Goal: Task Accomplishment & Management: Use online tool/utility

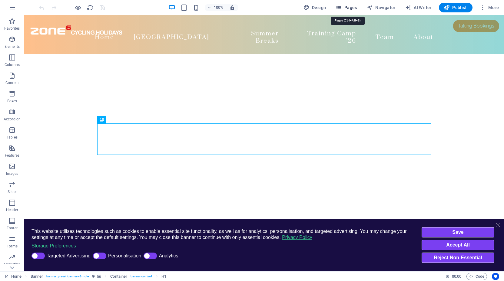
click at [348, 6] on span "Pages" at bounding box center [346, 8] width 21 height 6
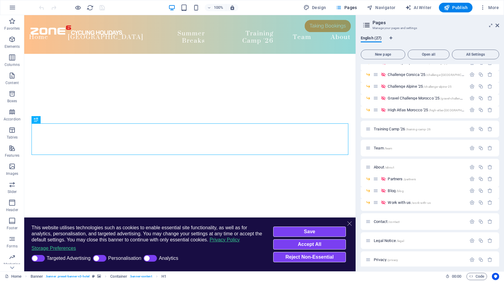
scroll to position [120, 0]
click at [394, 178] on span "Partners /partners" at bounding box center [402, 178] width 28 height 5
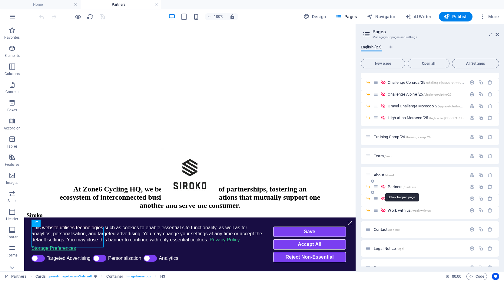
scroll to position [0, 0]
click at [350, 221] on line "Cookie Consent Banner" at bounding box center [349, 223] width 5 height 5
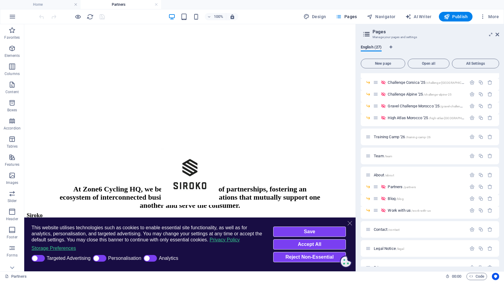
click at [350, 221] on line "Cookie Consent Banner" at bounding box center [349, 223] width 5 height 5
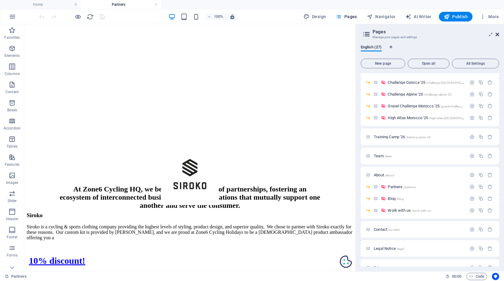
click at [498, 35] on icon at bounding box center [497, 34] width 4 height 5
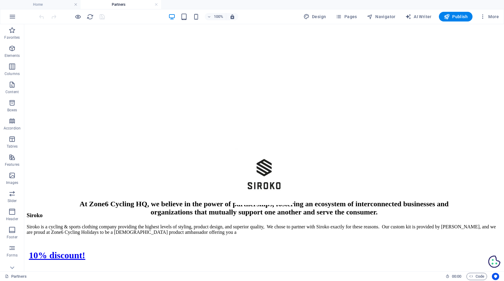
scroll to position [0, 1]
click at [156, 4] on link at bounding box center [156, 5] width 4 height 6
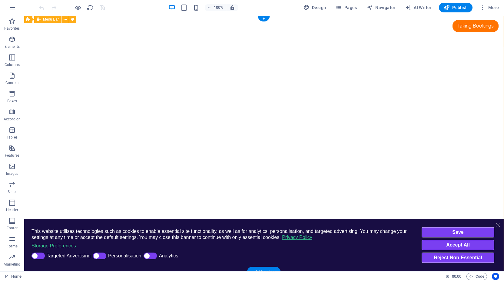
scroll to position [0, 1]
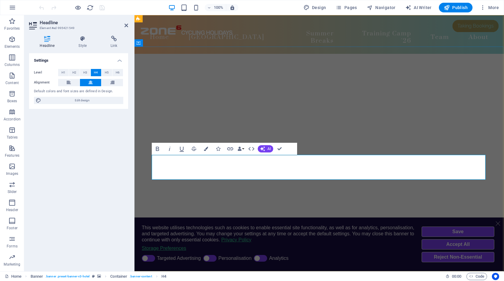
click at [125, 24] on icon at bounding box center [126, 25] width 4 height 5
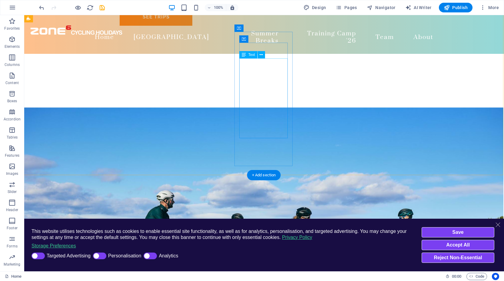
scroll to position [838, 1]
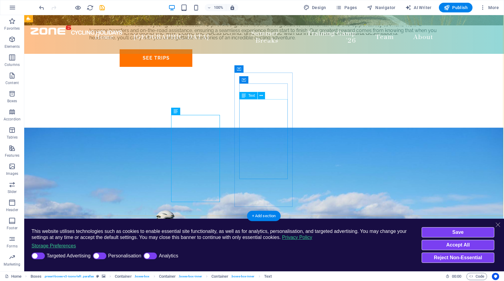
scroll to position [795, 1]
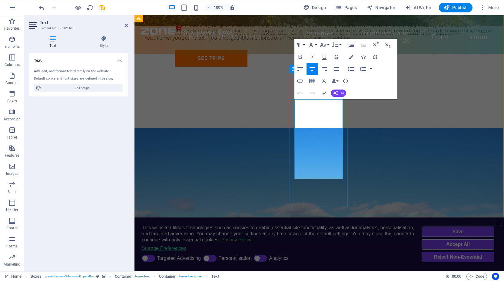
drag, startPoint x: 308, startPoint y: 138, endPoint x: 323, endPoint y: 152, distance: 20.6
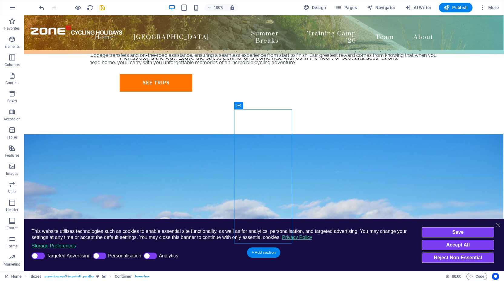
scroll to position [758, 1]
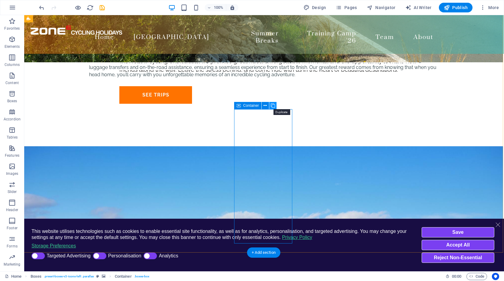
click at [272, 104] on icon at bounding box center [273, 106] width 4 height 6
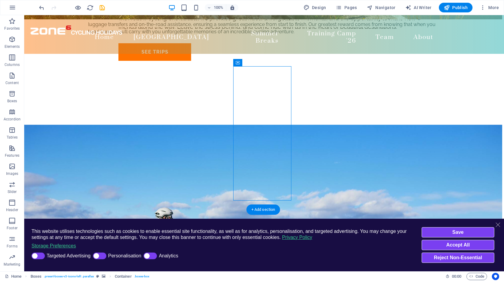
scroll to position [798, 2]
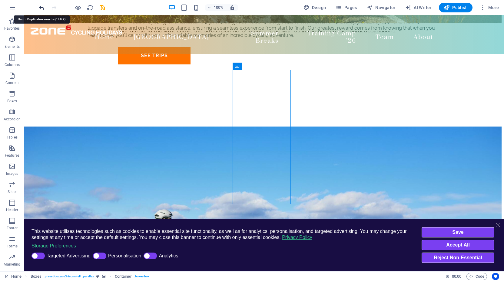
click at [40, 6] on icon "undo" at bounding box center [41, 7] width 7 height 7
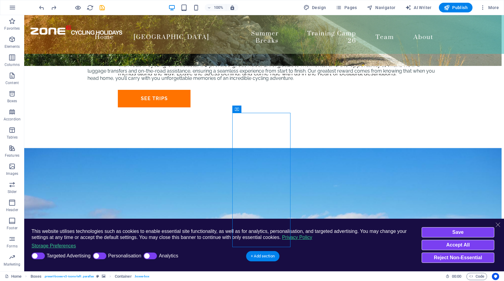
scroll to position [755, 2]
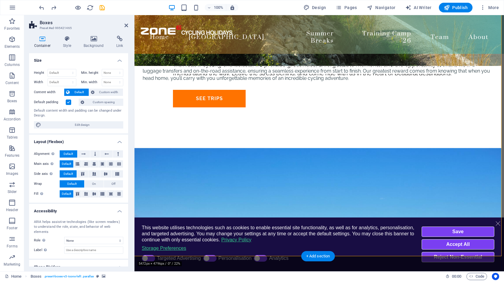
select select "rem"
select select "preset-boxes-v3-icons-left"
click at [66, 38] on icon at bounding box center [67, 39] width 18 height 6
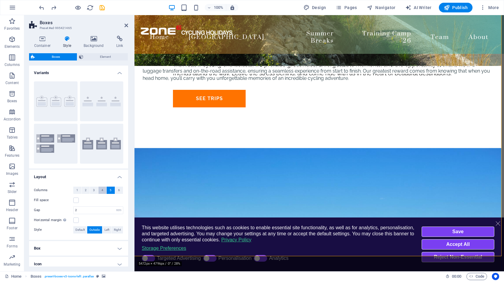
click at [102, 192] on span "4" at bounding box center [102, 190] width 2 height 7
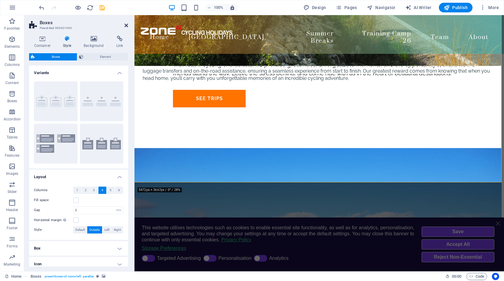
click at [126, 25] on icon at bounding box center [126, 25] width 4 height 5
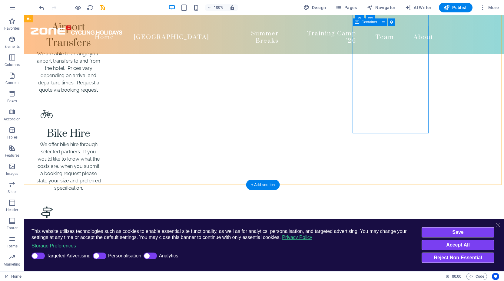
scroll to position [1127, 2]
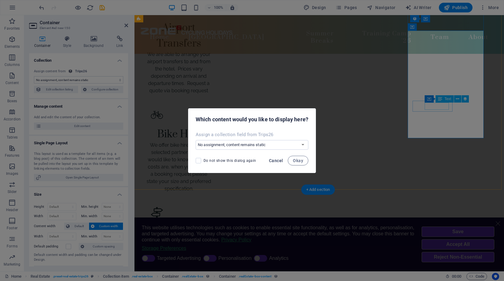
click at [278, 161] on span "Cancel" at bounding box center [276, 160] width 14 height 5
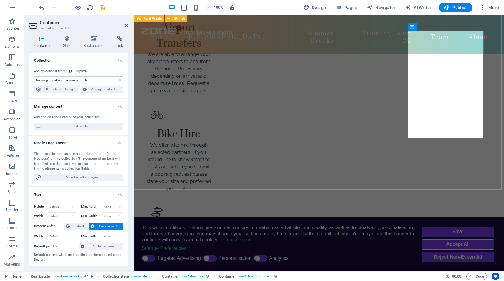
select select "68b82fafe8a8740fcc02a9b5"
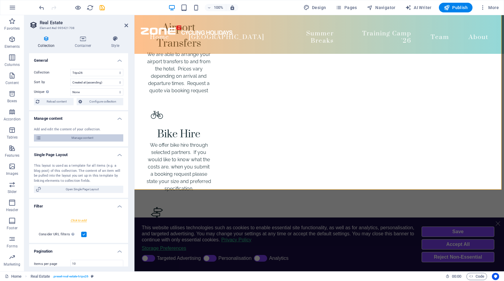
click at [87, 138] on span "Manage content" at bounding box center [82, 137] width 78 height 7
select select "createdAt_ASC"
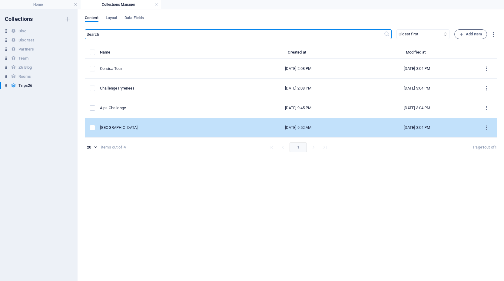
click at [188, 130] on div "[GEOGRAPHIC_DATA]" at bounding box center [167, 127] width 134 height 5
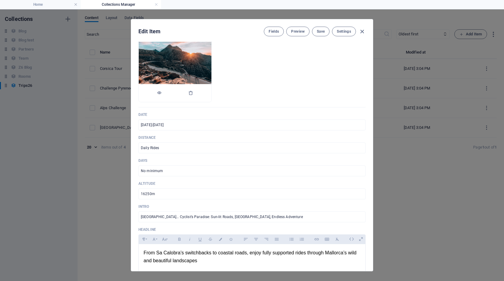
scroll to position [81, 0]
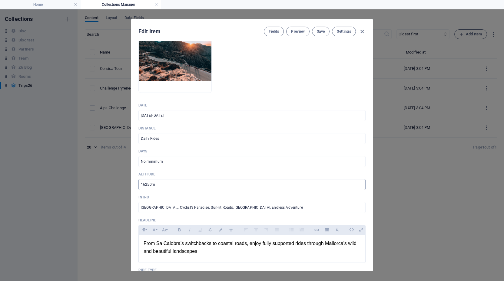
click at [168, 188] on input "16250m" at bounding box center [251, 184] width 227 height 11
type input "Various"
click at [320, 32] on span "Save" at bounding box center [321, 31] width 8 height 5
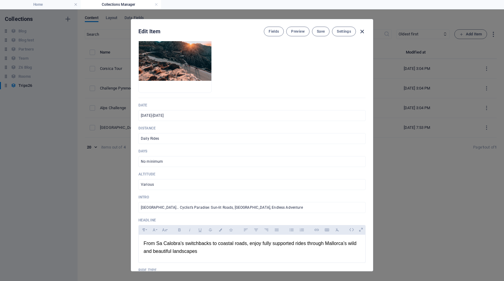
click at [363, 31] on icon "button" at bounding box center [362, 31] width 7 height 7
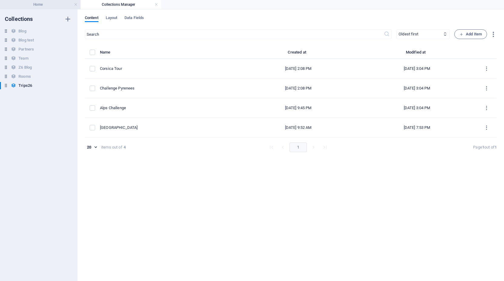
click at [53, 7] on h4 "Home" at bounding box center [40, 4] width 81 height 7
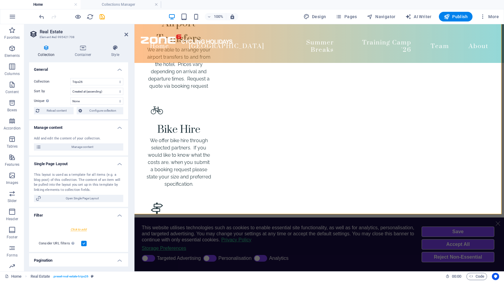
scroll to position [1127, 0]
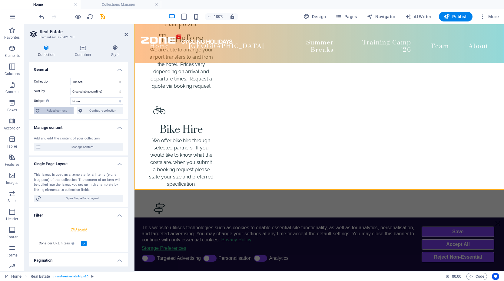
click at [49, 108] on span "Reload content" at bounding box center [56, 110] width 31 height 7
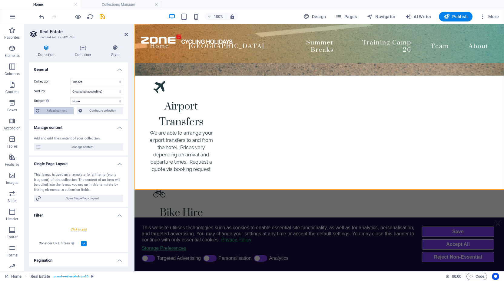
select select "68b82fafe8a8740fcc02a9b5"
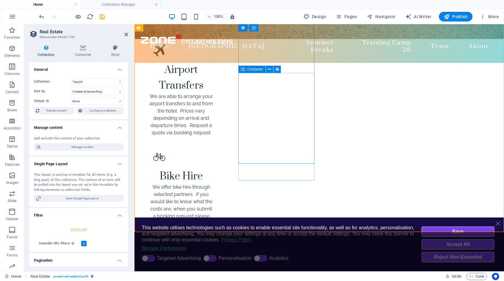
scroll to position [1089, 0]
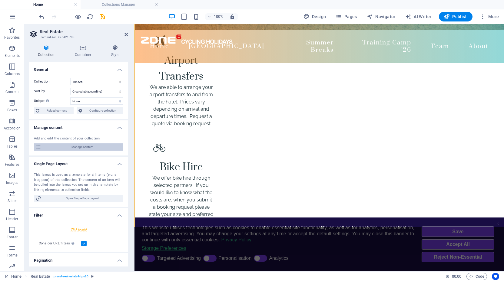
click at [82, 147] on span "Manage content" at bounding box center [82, 147] width 78 height 7
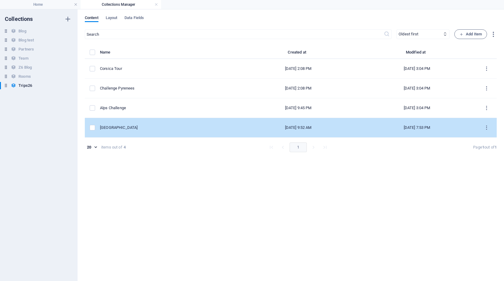
click at [120, 129] on div "[GEOGRAPHIC_DATA]" at bounding box center [167, 127] width 134 height 5
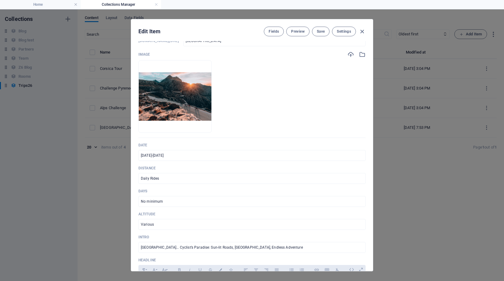
scroll to position [52, 0]
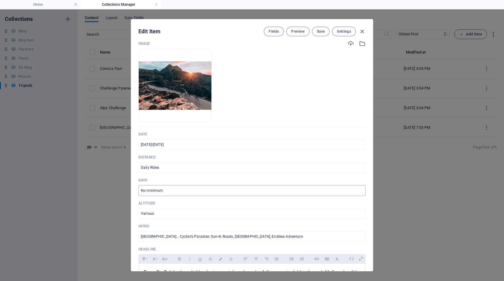
click at [172, 190] on input "No minimum" at bounding box center [251, 190] width 227 height 11
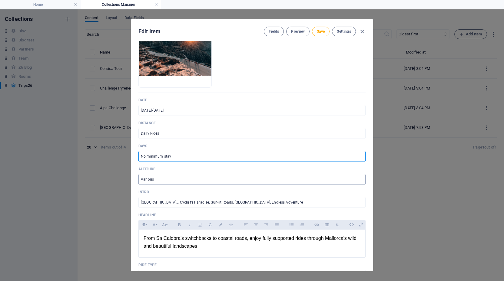
scroll to position [89, 0]
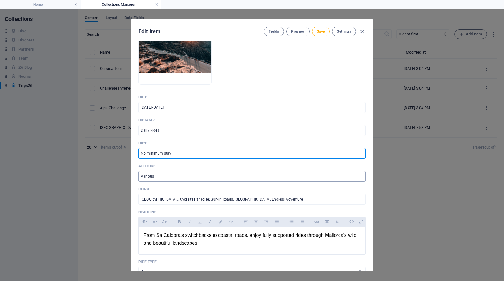
type input "No minimum stay"
click at [173, 177] on input "Various" at bounding box center [251, 176] width 227 height 11
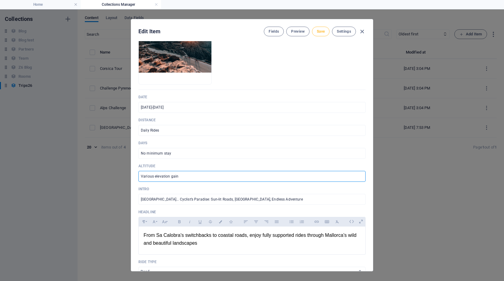
type input "Various elevation gain"
click at [319, 34] on button "Save" at bounding box center [321, 32] width 18 height 10
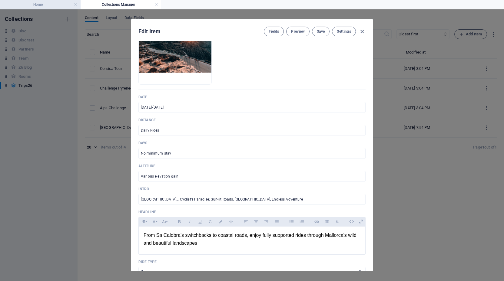
click at [67, 4] on h4 "Home" at bounding box center [40, 4] width 81 height 7
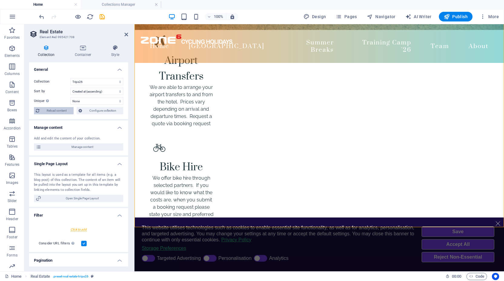
click at [57, 109] on span "Reload content" at bounding box center [56, 110] width 31 height 7
select select "68b82fafe8a8740fcc02a9b5"
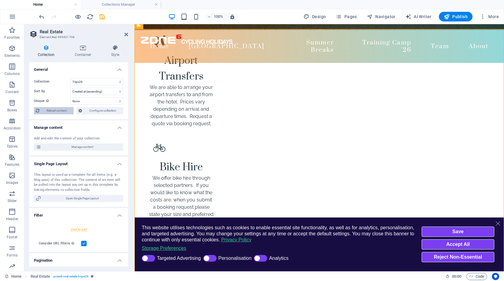
scroll to position [1043, 0]
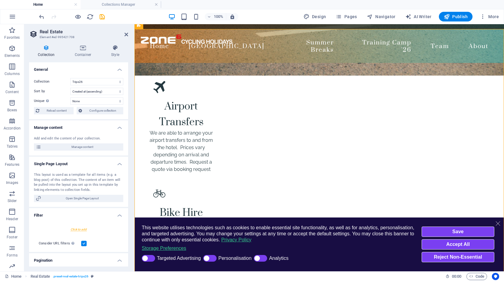
drag, startPoint x: 192, startPoint y: 134, endPoint x: 153, endPoint y: 121, distance: 40.6
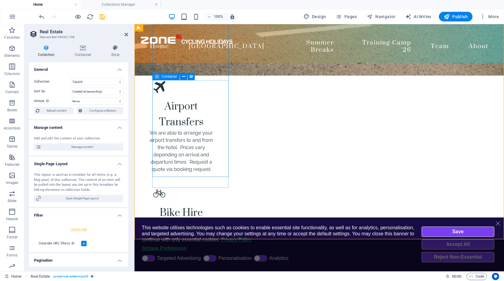
scroll to position [1081, 0]
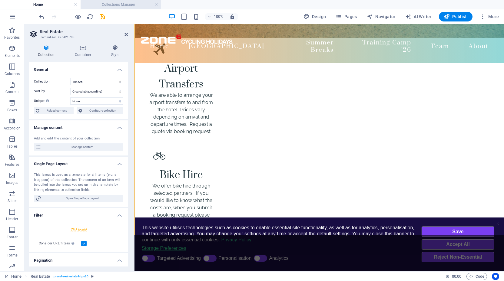
click at [127, 5] on h4 "Collections Manager" at bounding box center [121, 4] width 81 height 7
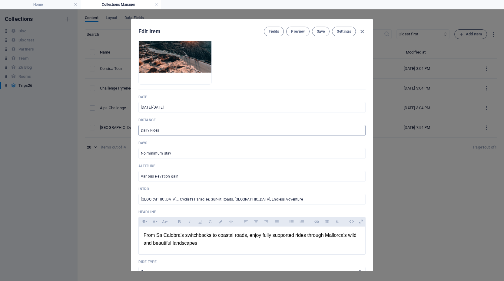
click at [149, 129] on input "Daily Rides" at bounding box center [251, 130] width 227 height 11
type input "Daily Guided Rides"
click at [320, 35] on button "Save" at bounding box center [321, 32] width 18 height 10
click at [363, 31] on icon "button" at bounding box center [362, 31] width 7 height 7
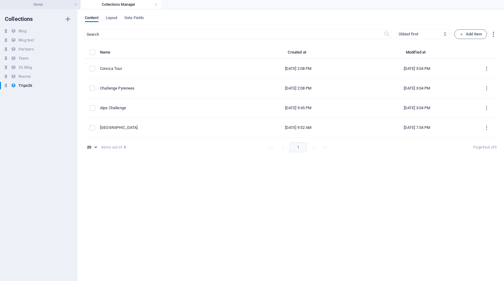
click at [51, 2] on h4 "Home" at bounding box center [40, 4] width 81 height 7
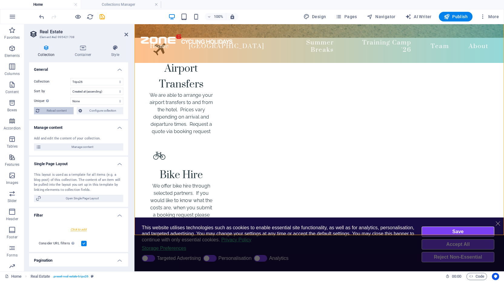
click at [57, 109] on span "Reload content" at bounding box center [56, 110] width 31 height 7
select select "68b82fafe8a8740fcc02a9b5"
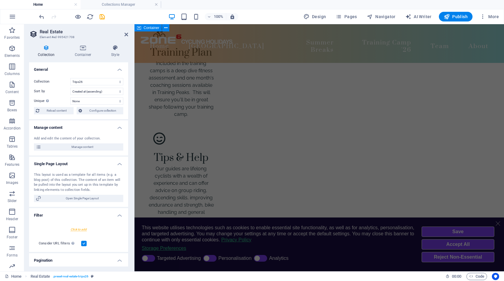
scroll to position [1602, 0]
click at [457, 15] on span "Publish" at bounding box center [456, 17] width 24 height 6
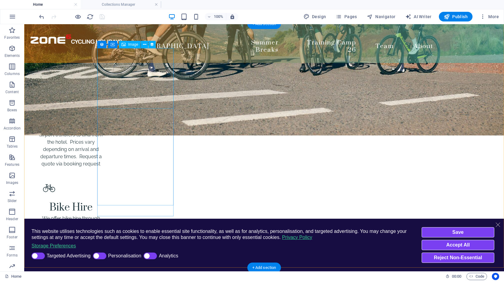
scroll to position [746, 0]
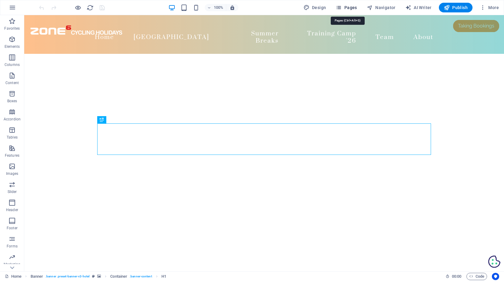
click at [347, 6] on span "Pages" at bounding box center [346, 8] width 21 height 6
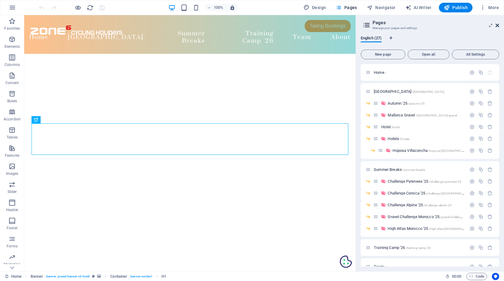
click at [497, 25] on icon at bounding box center [497, 25] width 4 height 5
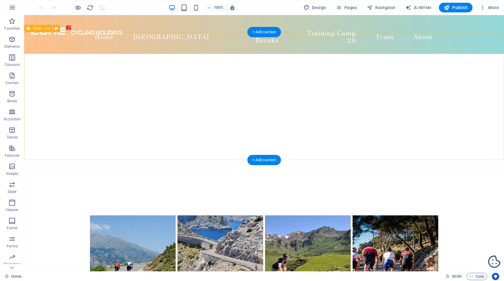
scroll to position [322, 0]
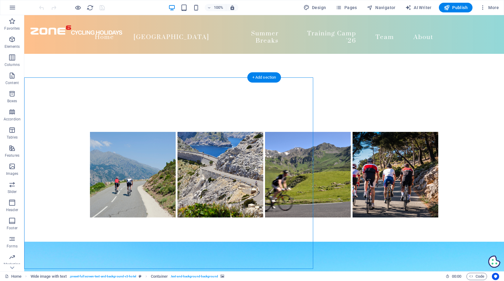
select select "px"
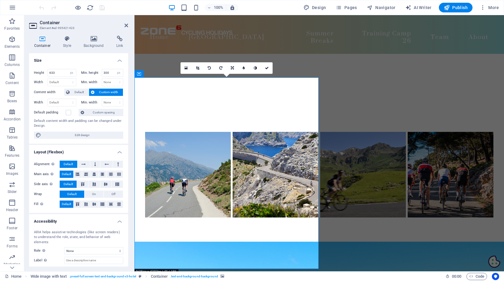
click at [94, 35] on div "Container Style Background Link Size Height 633 Default px rem % vh vw Min. hei…" at bounding box center [78, 151] width 109 height 241
click at [92, 41] on icon at bounding box center [94, 39] width 30 height 6
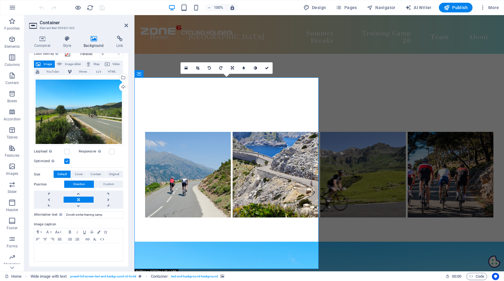
scroll to position [28, 0]
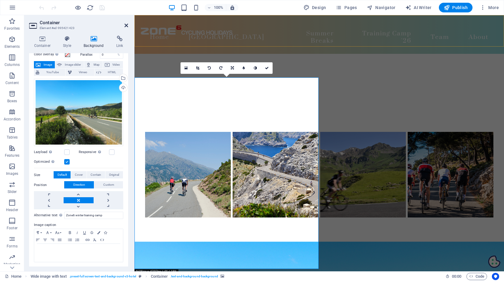
click at [126, 27] on icon at bounding box center [126, 25] width 4 height 5
